Goal: Transaction & Acquisition: Purchase product/service

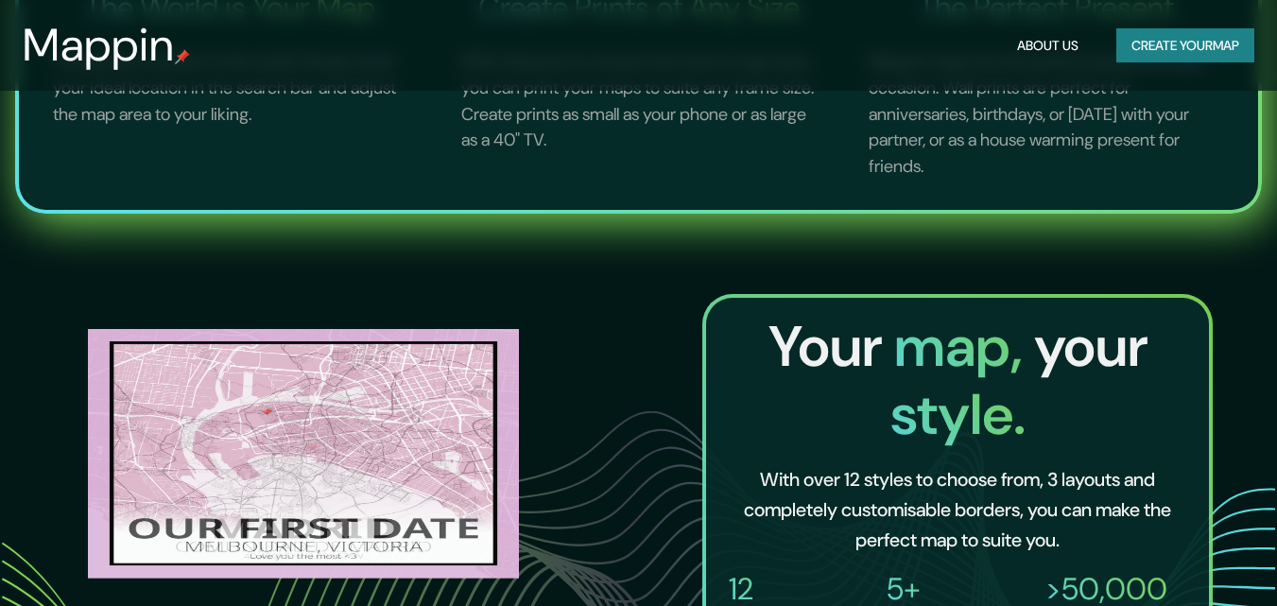
scroll to position [926, 0]
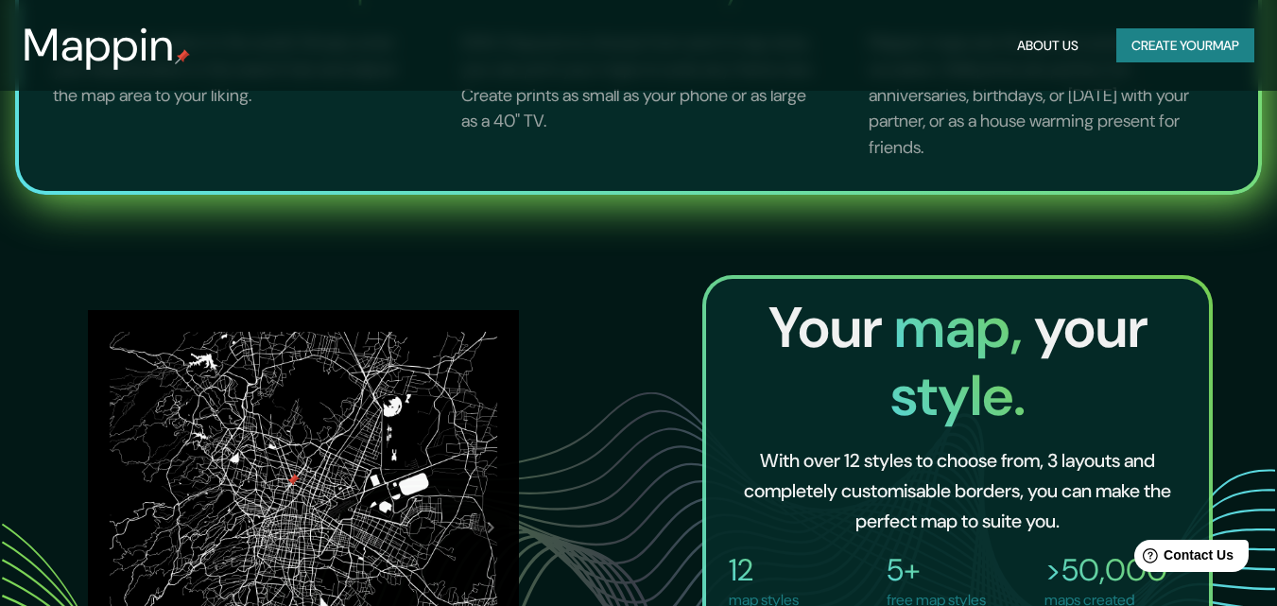
scroll to position [1228, 0]
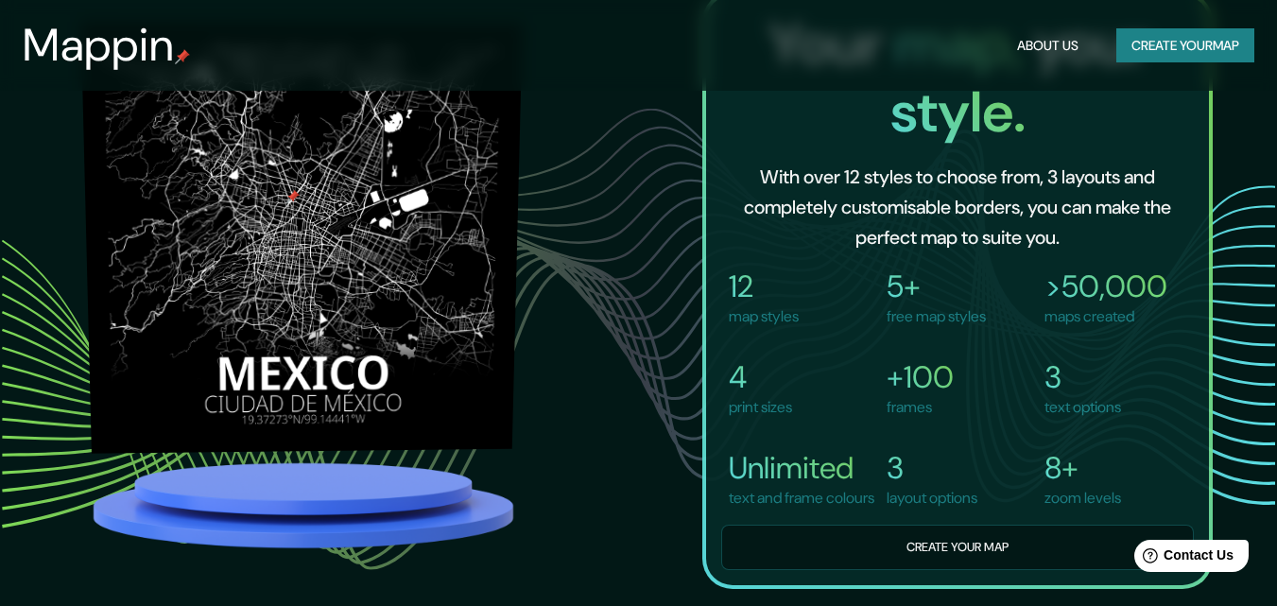
click at [324, 315] on img at bounding box center [301, 238] width 442 height 432
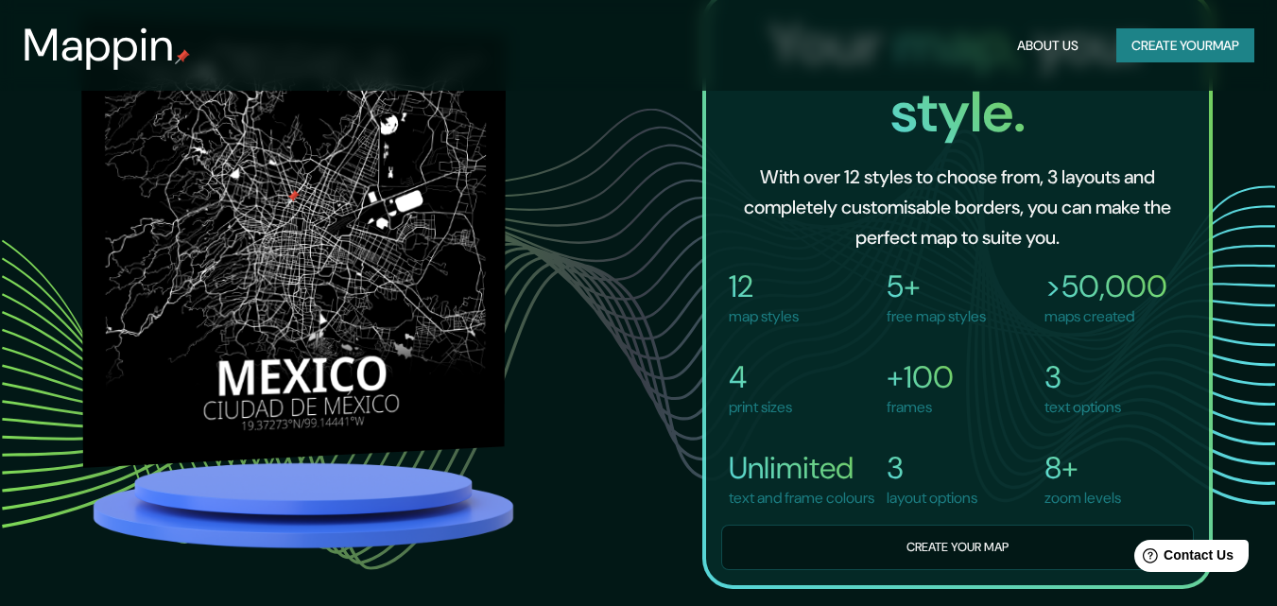
click at [423, 254] on img at bounding box center [293, 242] width 425 height 452
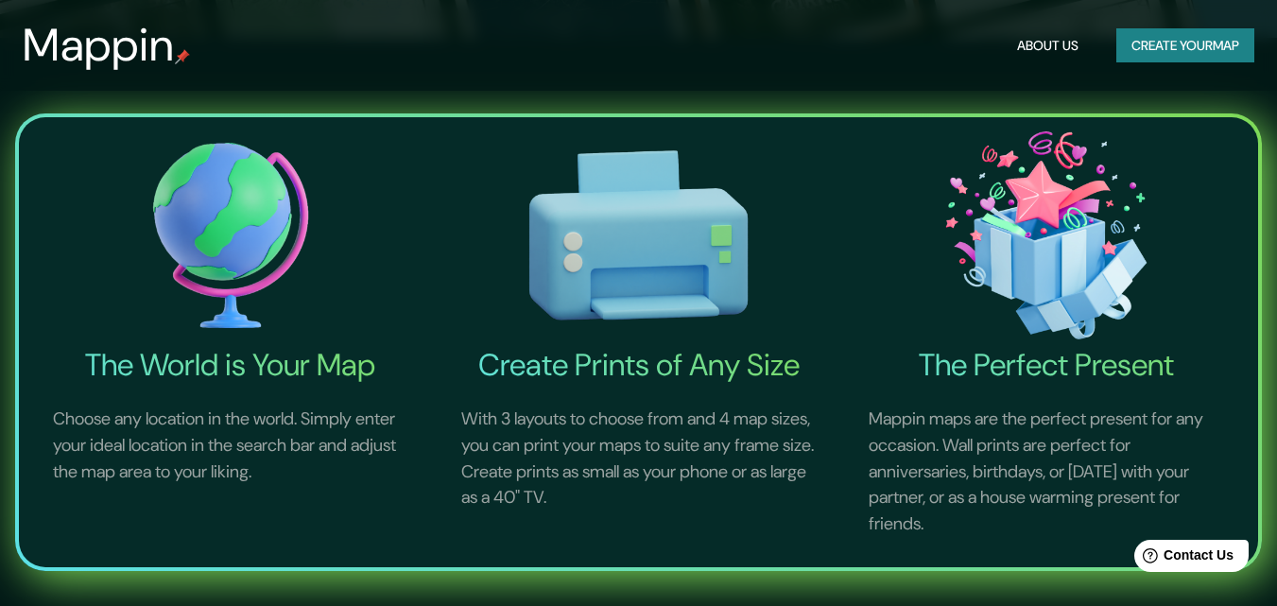
scroll to position [564, 0]
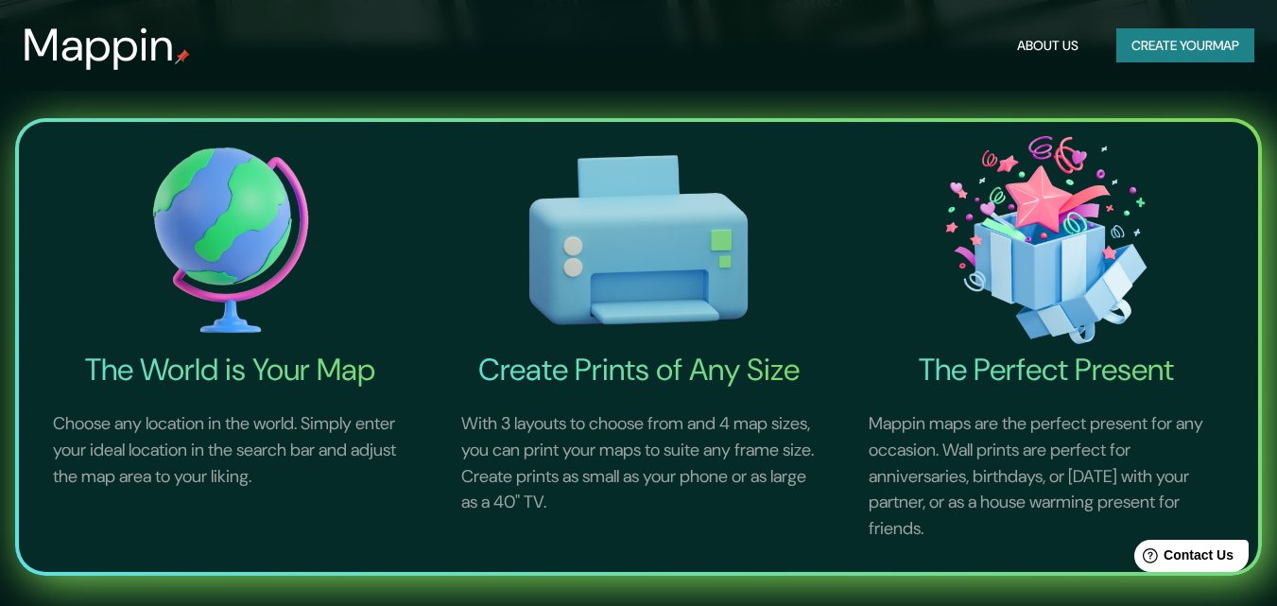
click at [1181, 42] on button "Create your map" at bounding box center [1186, 45] width 138 height 35
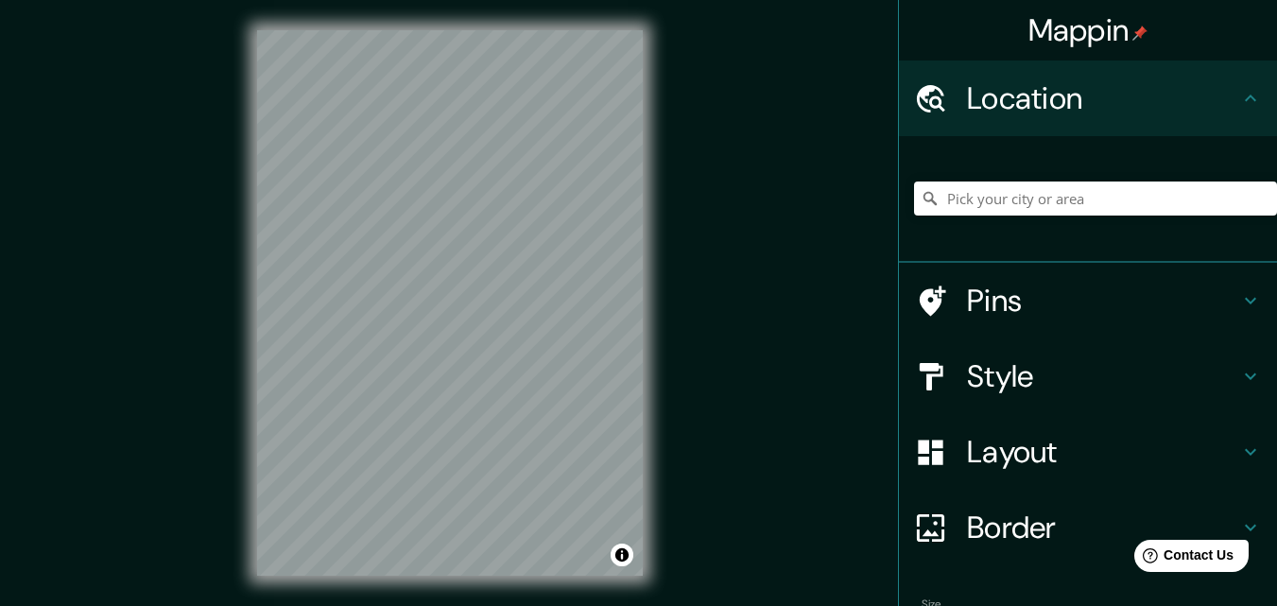
click at [753, 353] on div "Mappin Location Pins Style Layout Border Choose a border. Hint : you can make l…" at bounding box center [638, 318] width 1277 height 636
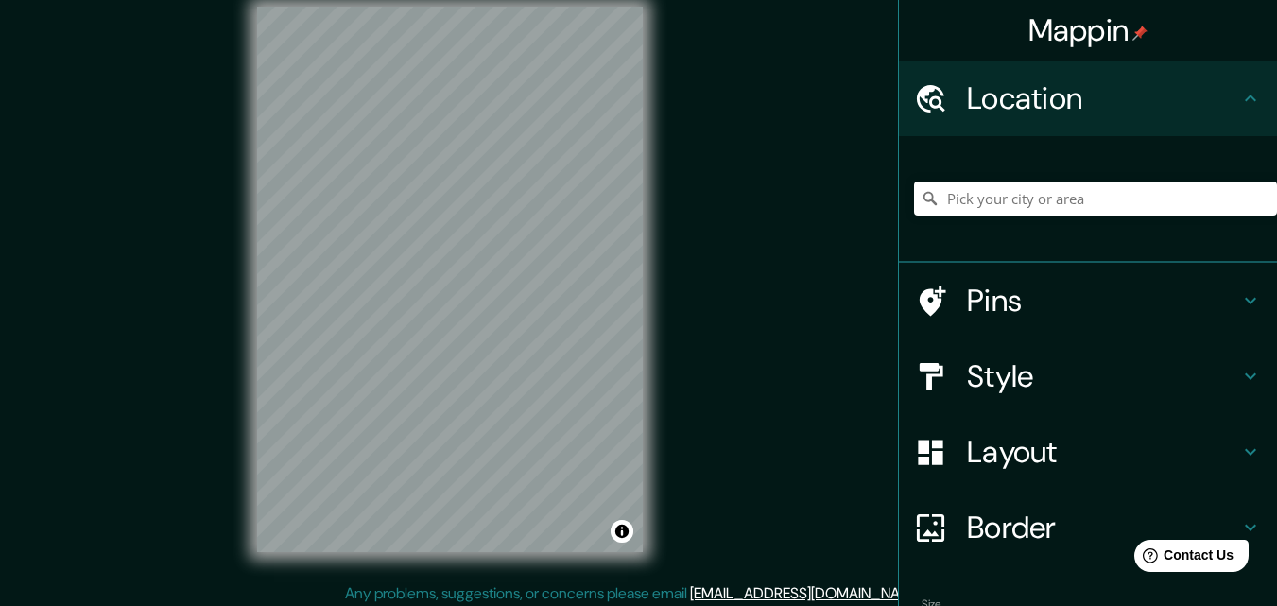
scroll to position [30, 0]
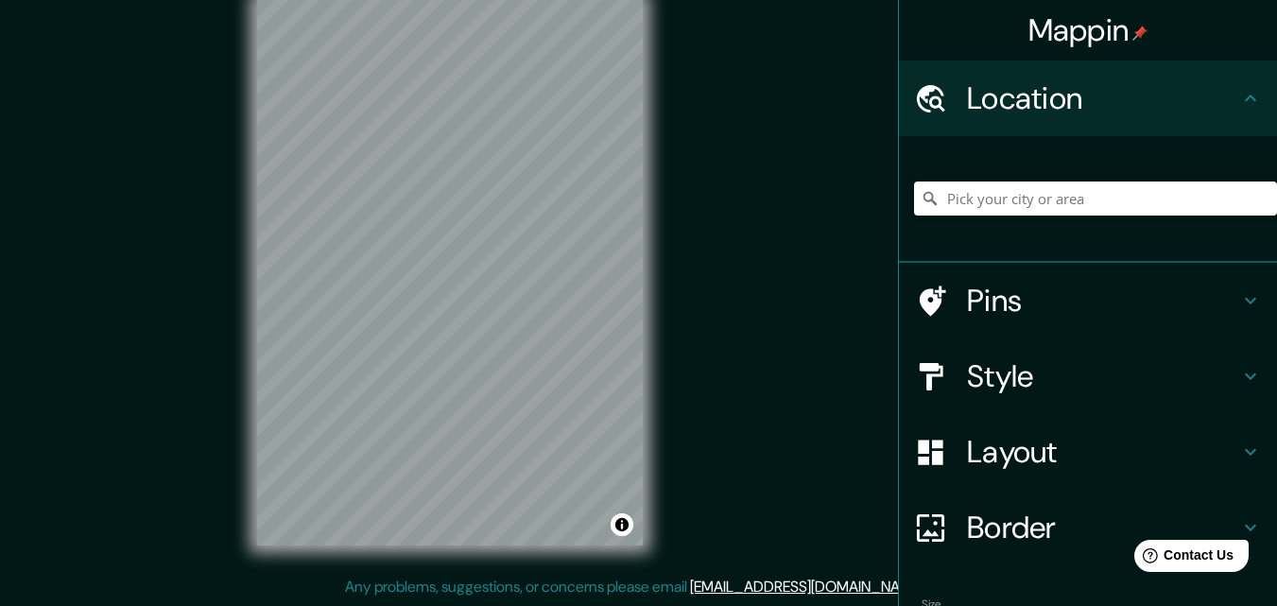
click at [1008, 278] on div "Mappin Location Pins Style Layout Border Choose a border. Hint : you can make l…" at bounding box center [638, 288] width 1277 height 636
click at [713, 243] on div "Mappin Location Pins Style Layout Border Choose a border. Hint : you can make l…" at bounding box center [638, 288] width 1277 height 636
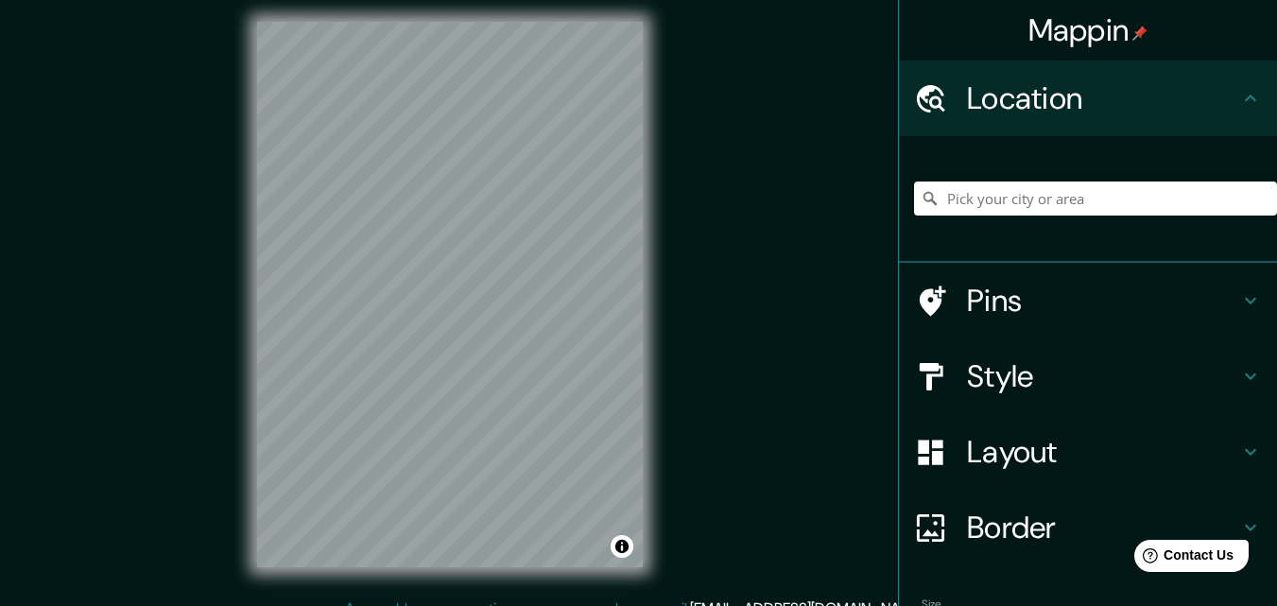
scroll to position [0, 0]
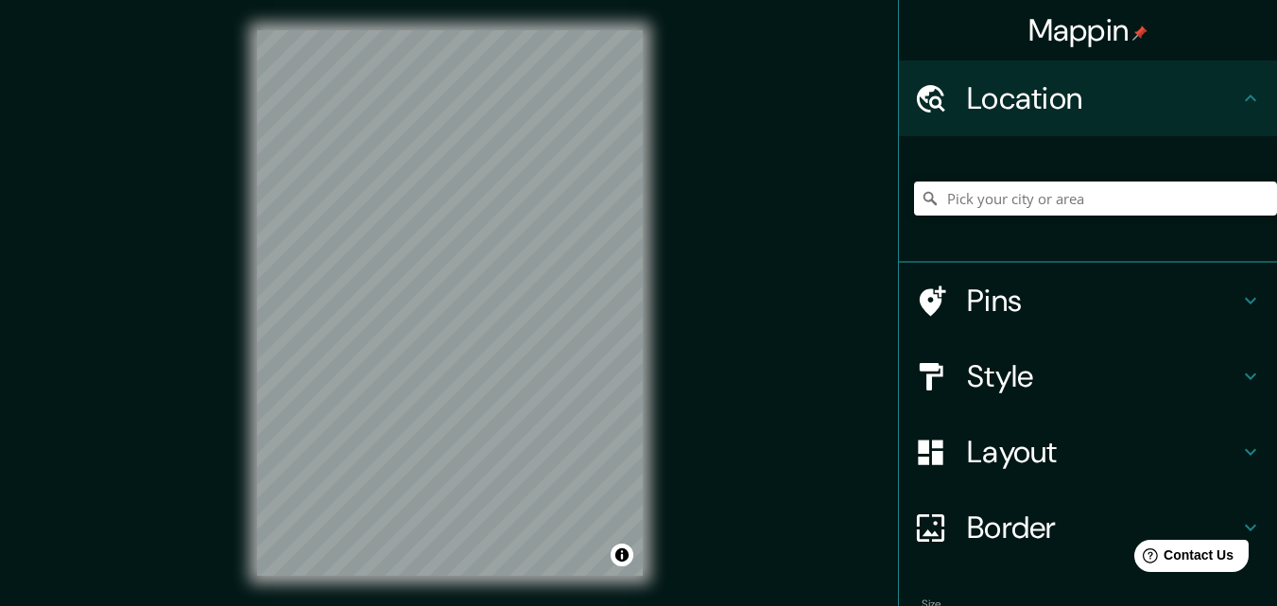
click at [1065, 300] on h4 "Pins" at bounding box center [1103, 301] width 272 height 38
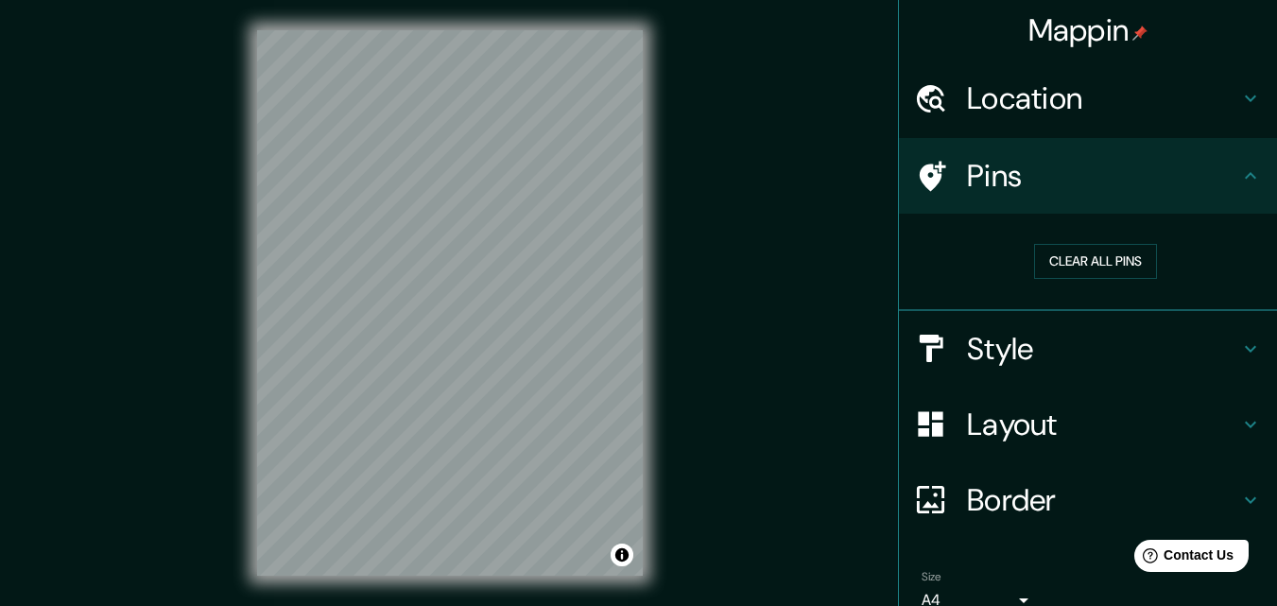
click at [1141, 180] on h4 "Pins" at bounding box center [1103, 176] width 272 height 38
click at [1058, 340] on h4 "Style" at bounding box center [1103, 349] width 272 height 38
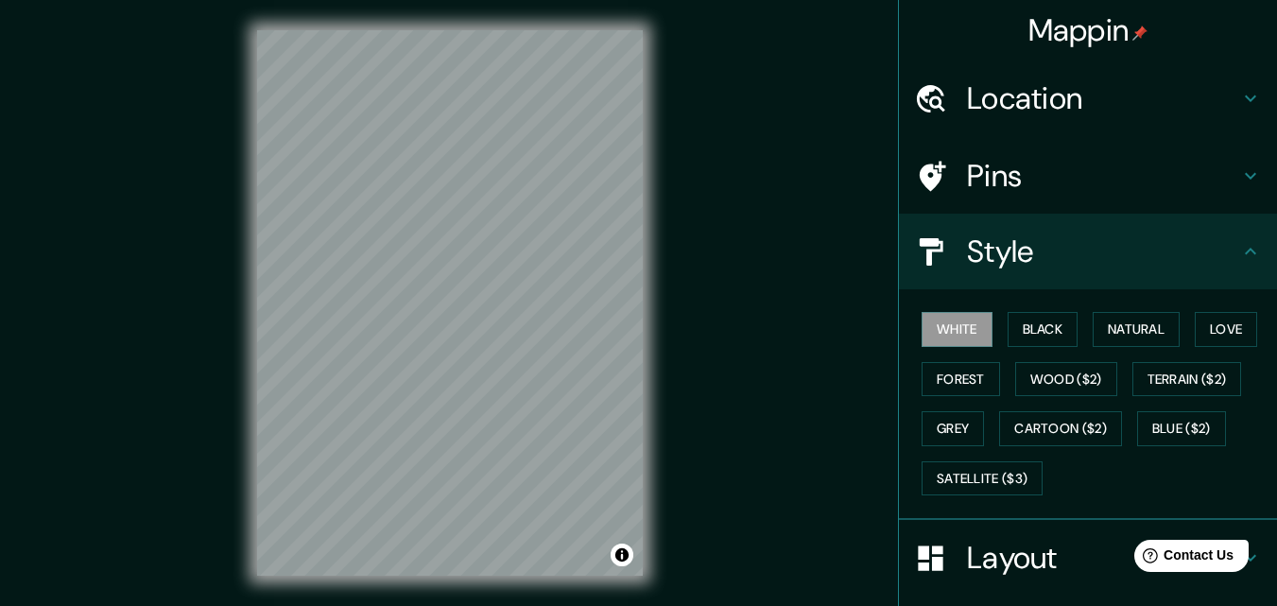
click at [811, 357] on div "Mappin Location Pins Style White Black Natural Love Forest Wood ($2) Terrain ($…" at bounding box center [638, 318] width 1277 height 636
click at [975, 252] on h4 "Style" at bounding box center [1103, 252] width 272 height 38
click at [1084, 264] on h4 "Style" at bounding box center [1103, 252] width 272 height 38
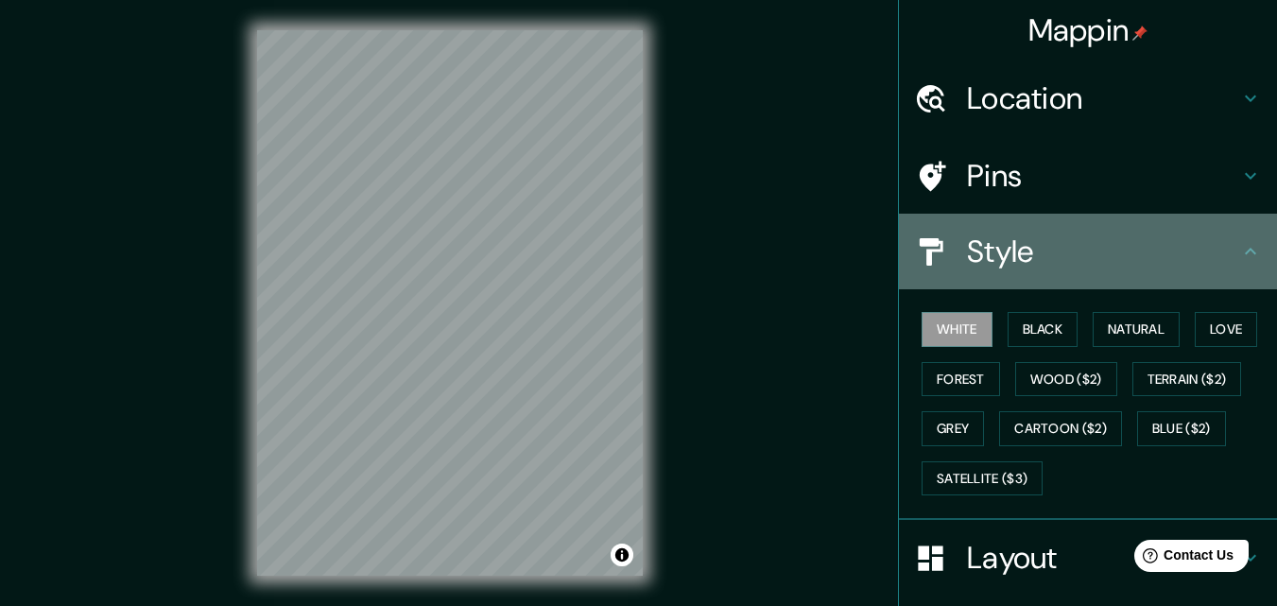
click at [1240, 256] on icon at bounding box center [1251, 251] width 23 height 23
